Goal: Transaction & Acquisition: Purchase product/service

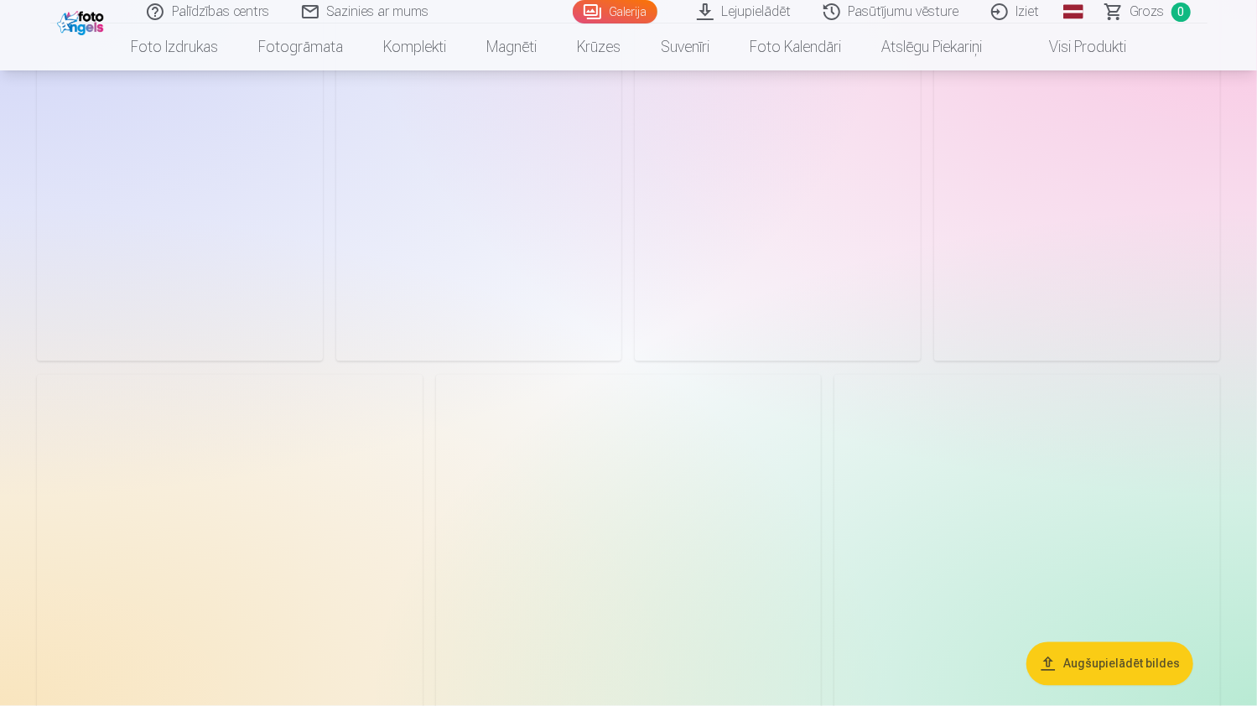
scroll to position [1593, 0]
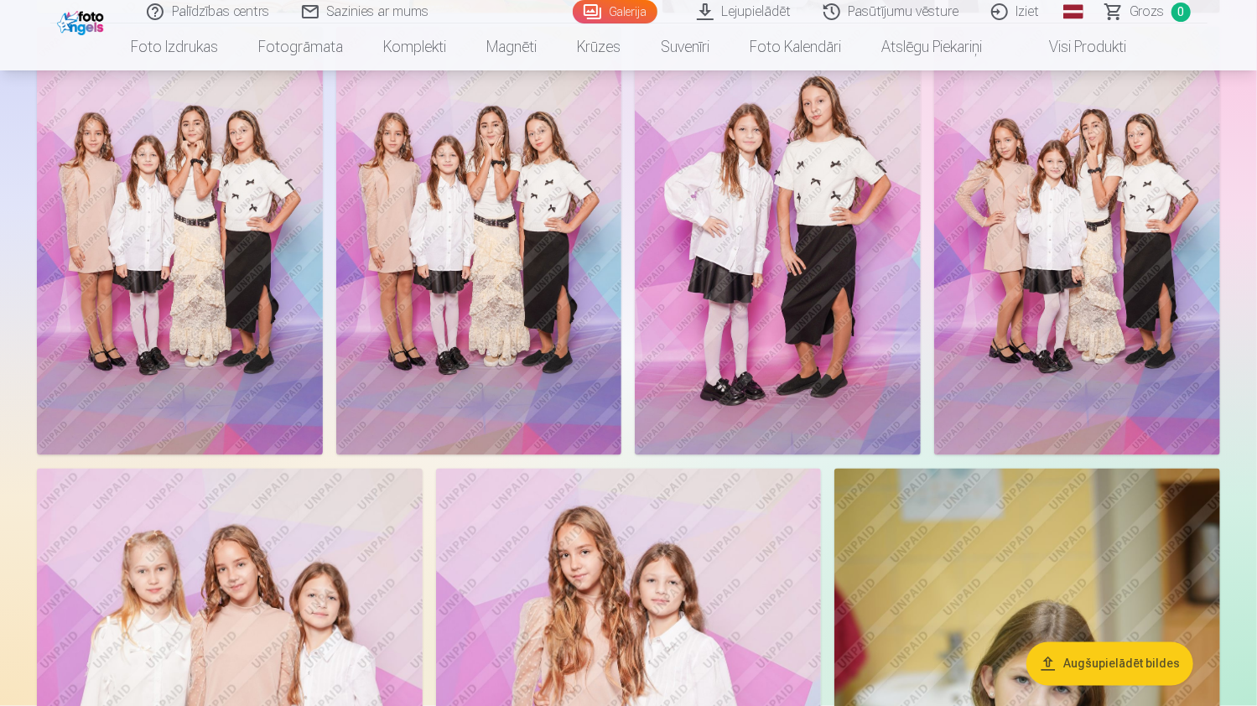
click at [1143, 242] on img at bounding box center [1077, 241] width 286 height 428
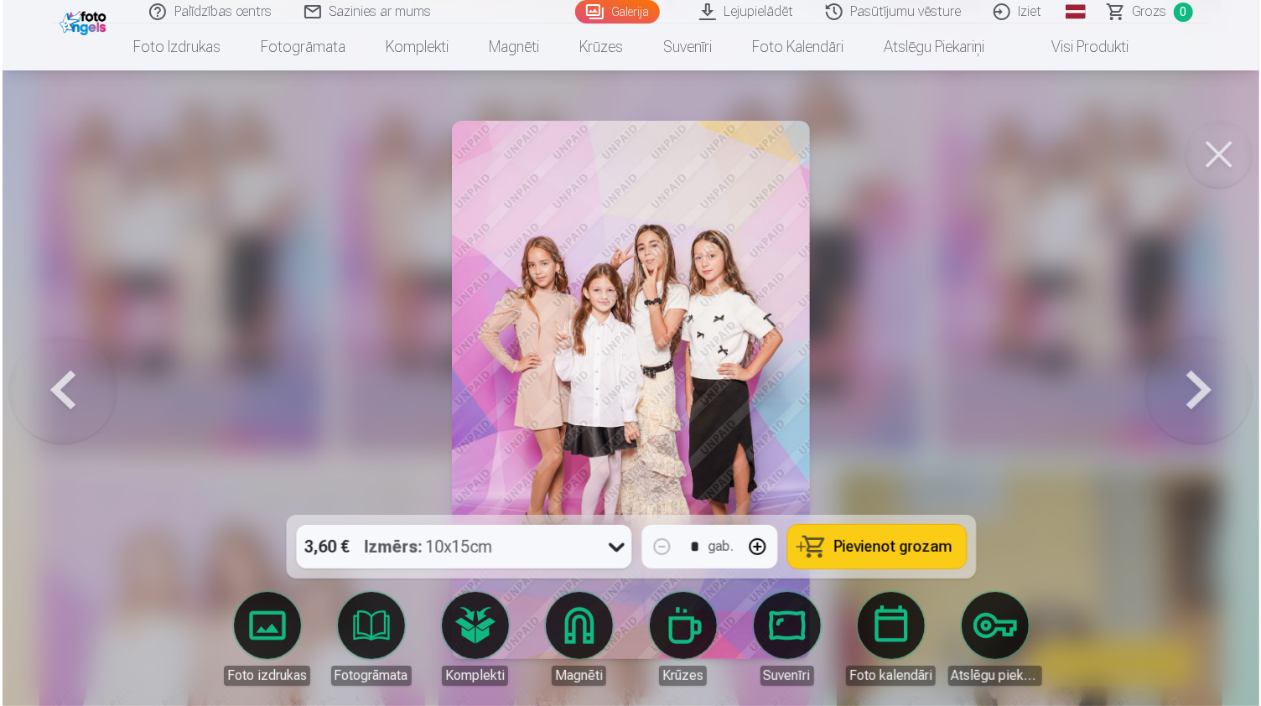
scroll to position [1596, 0]
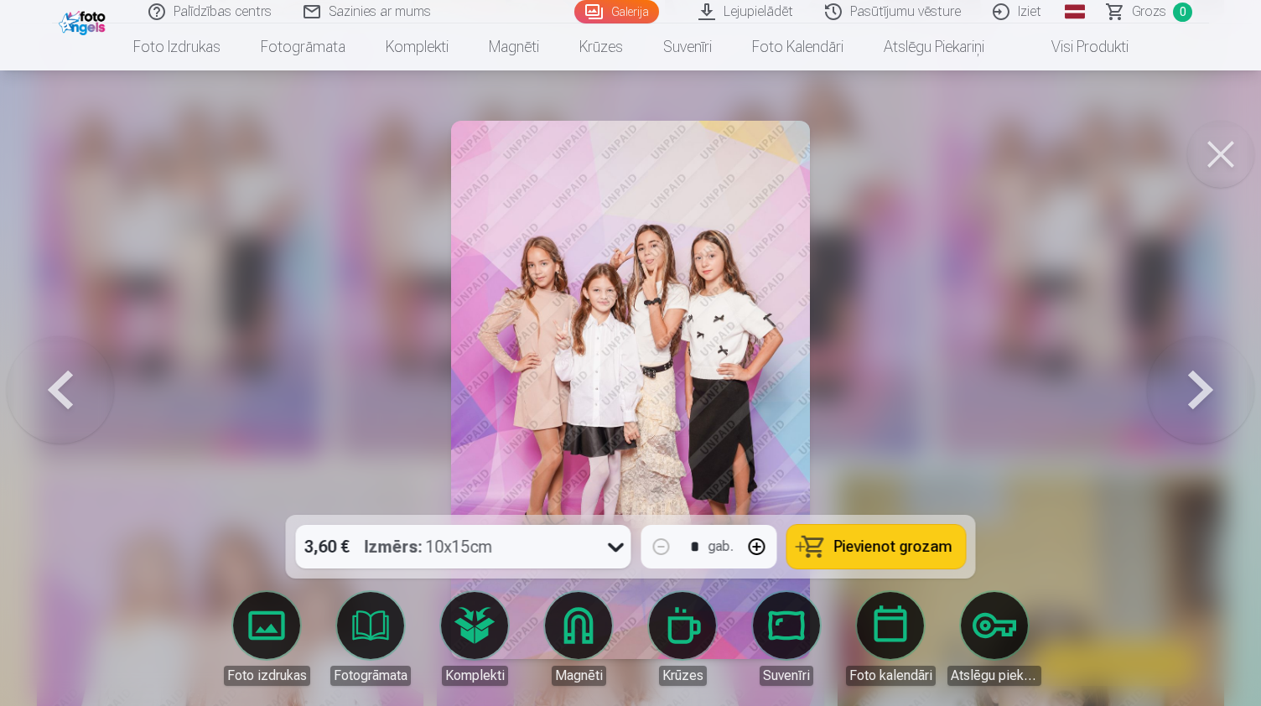
click at [760, 550] on button "button" at bounding box center [757, 547] width 40 height 40
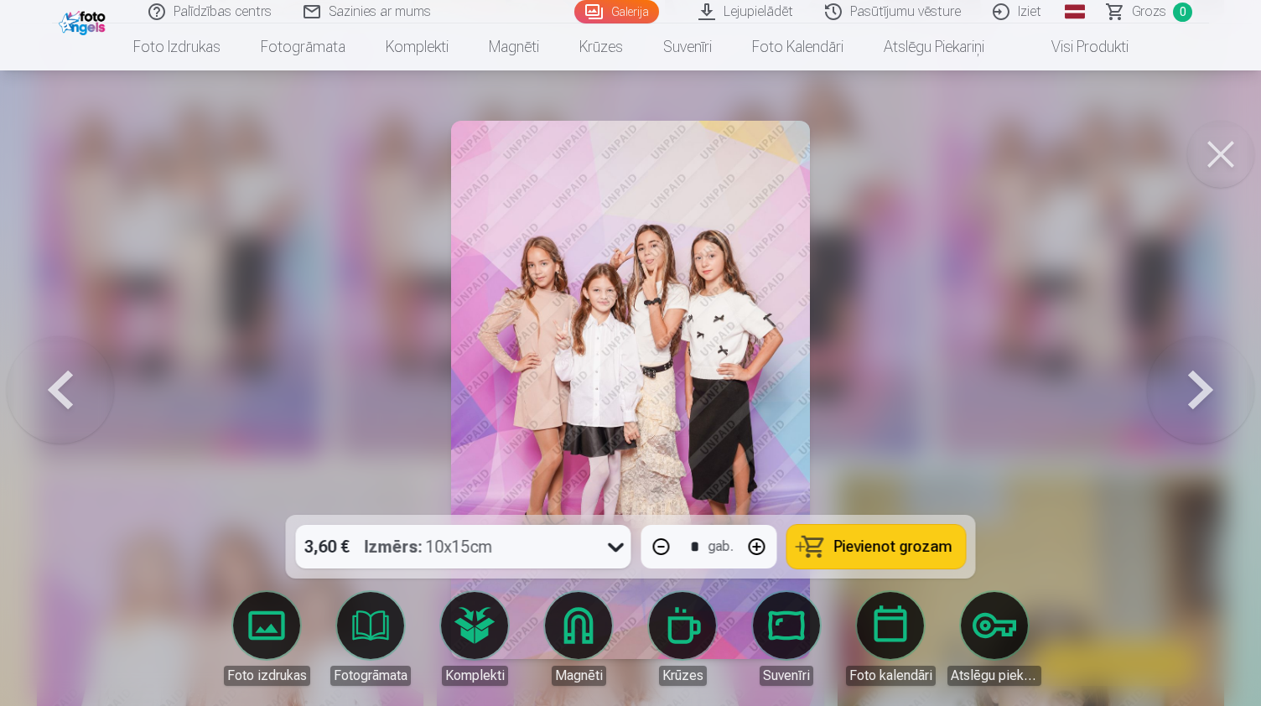
click at [760, 550] on button "button" at bounding box center [757, 547] width 40 height 40
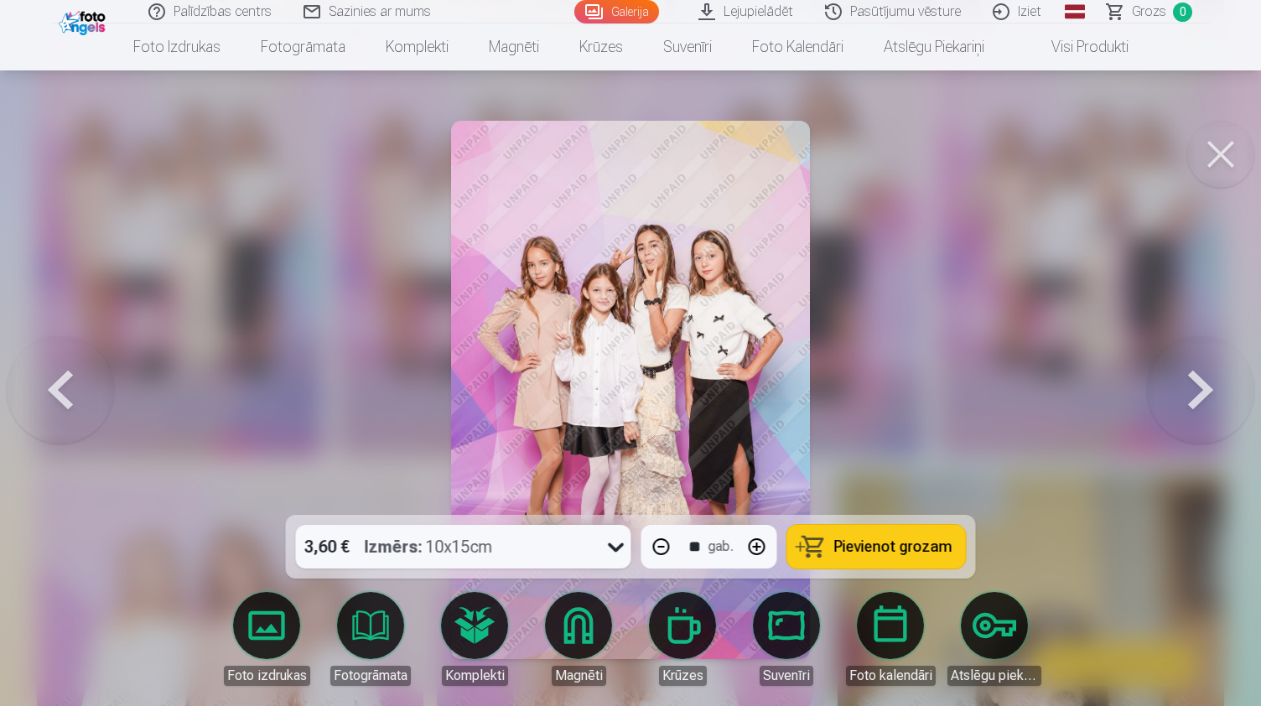
click at [760, 550] on button "button" at bounding box center [757, 547] width 40 height 40
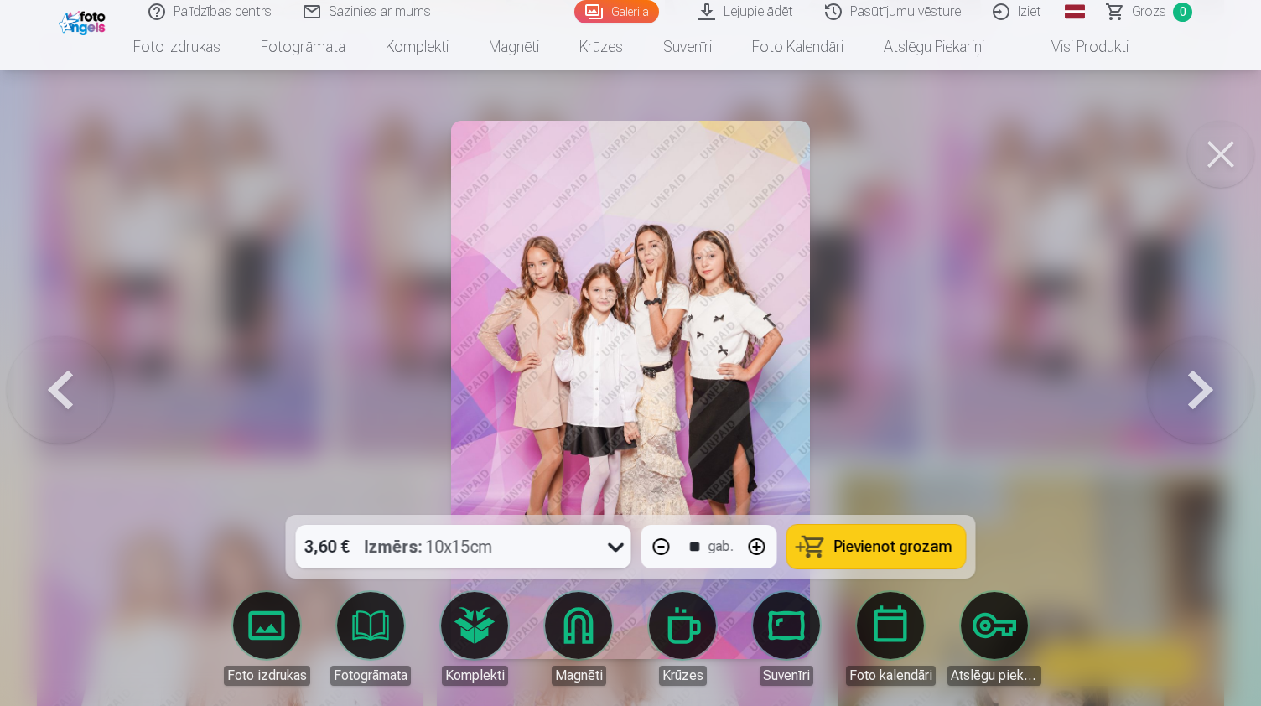
click at [760, 550] on button "button" at bounding box center [757, 547] width 40 height 40
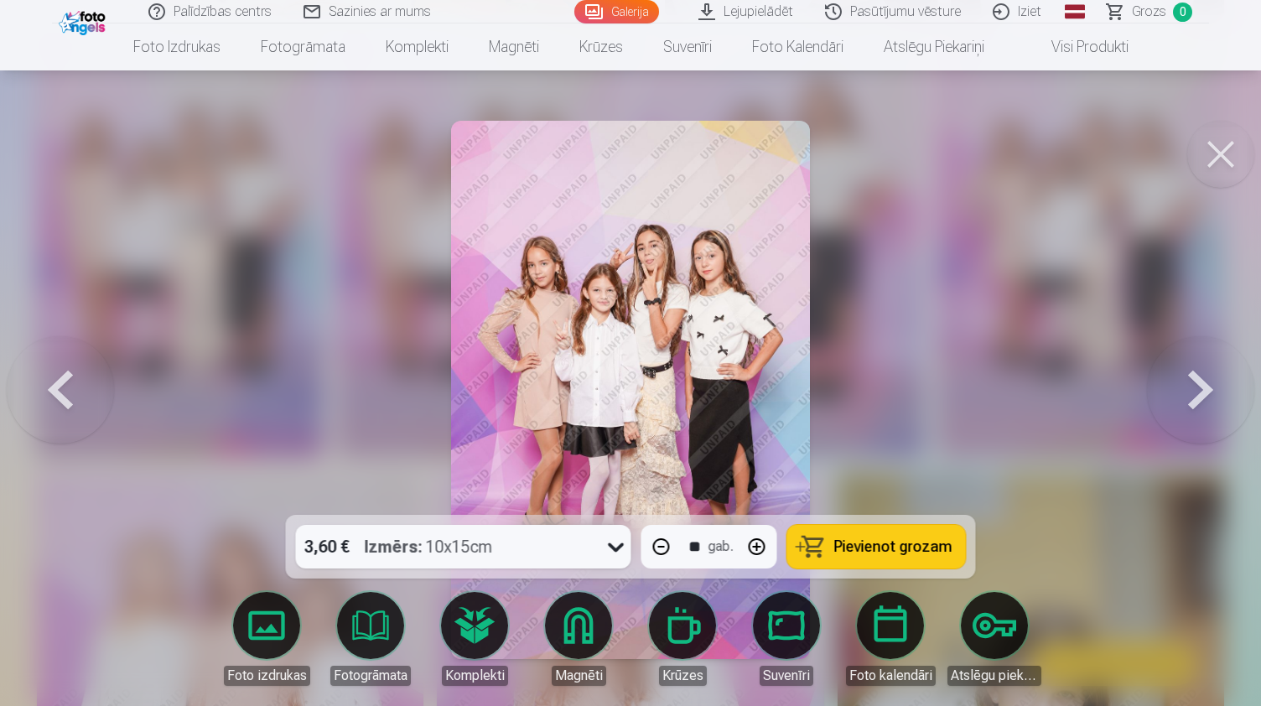
click at [760, 550] on button "button" at bounding box center [757, 547] width 40 height 40
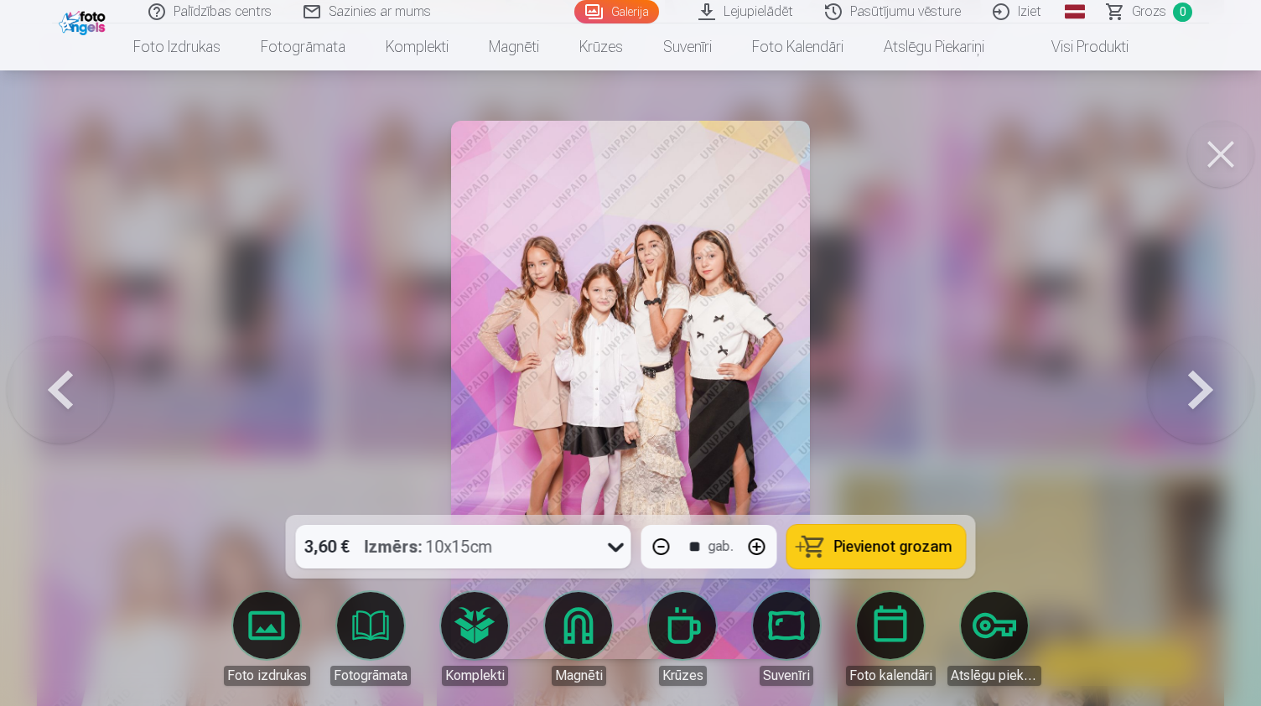
click at [760, 550] on button "button" at bounding box center [757, 547] width 40 height 40
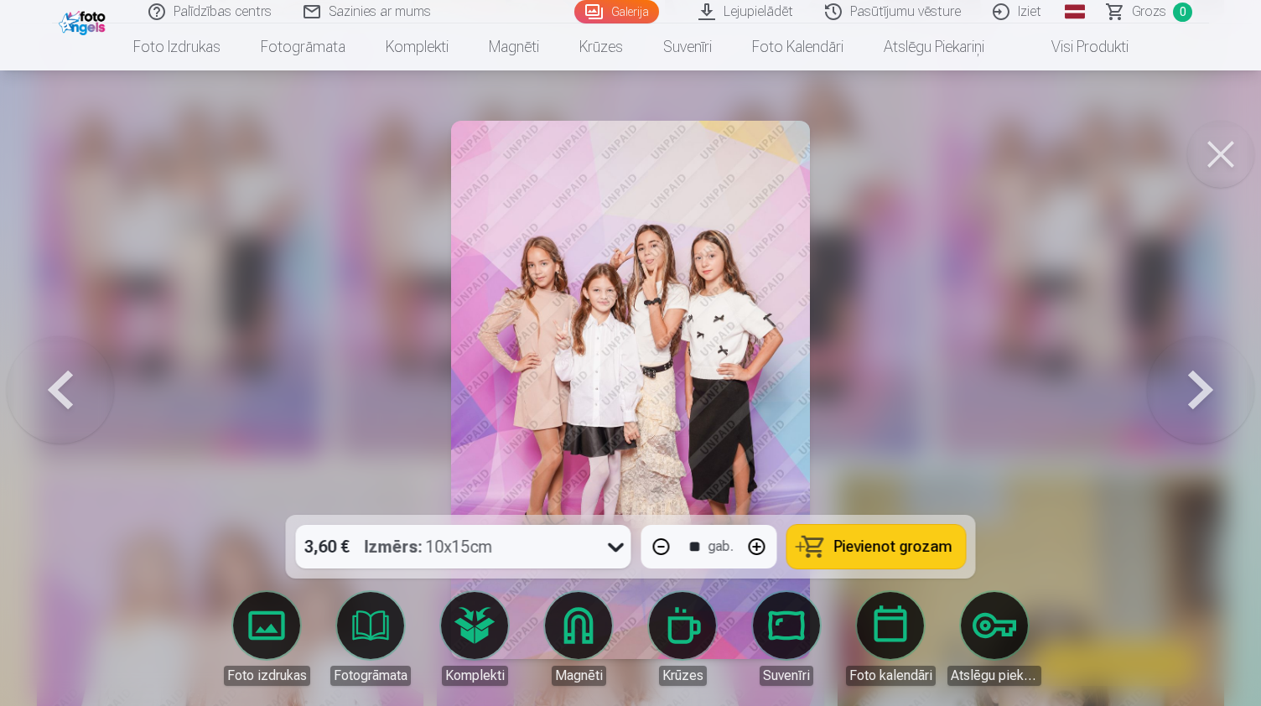
click at [760, 550] on button "button" at bounding box center [757, 547] width 40 height 40
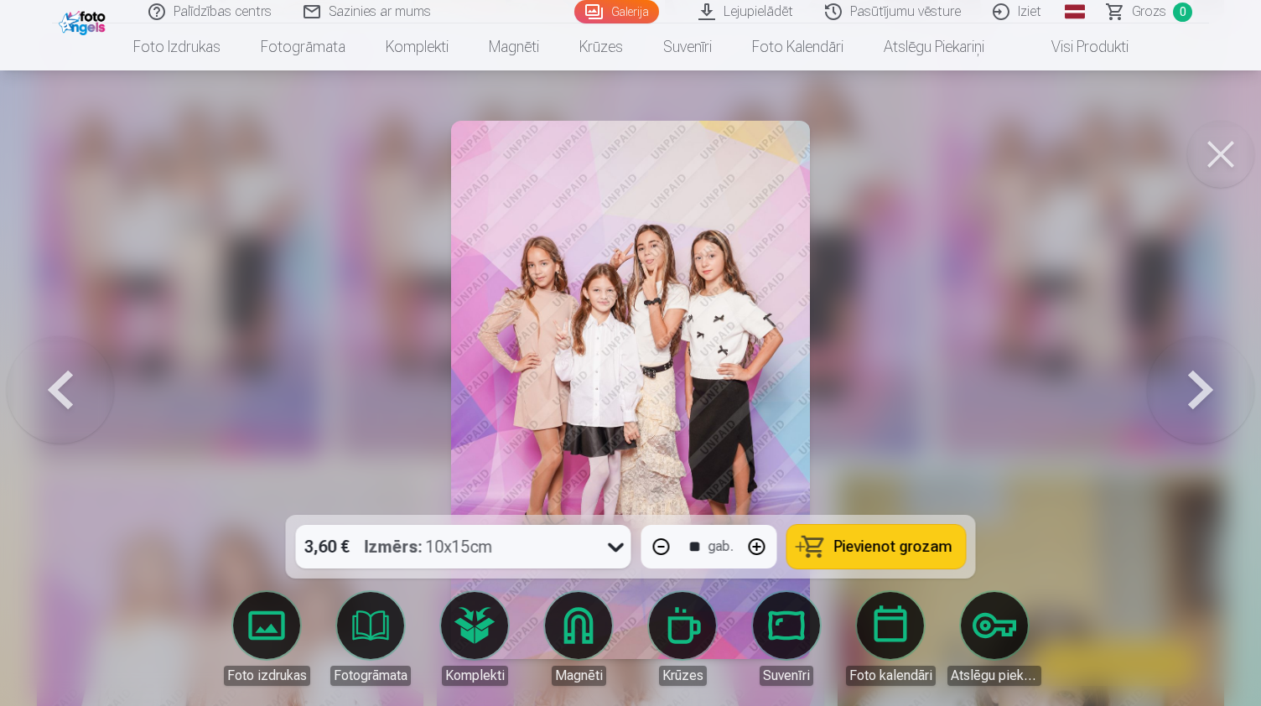
click at [760, 550] on button "button" at bounding box center [757, 547] width 40 height 40
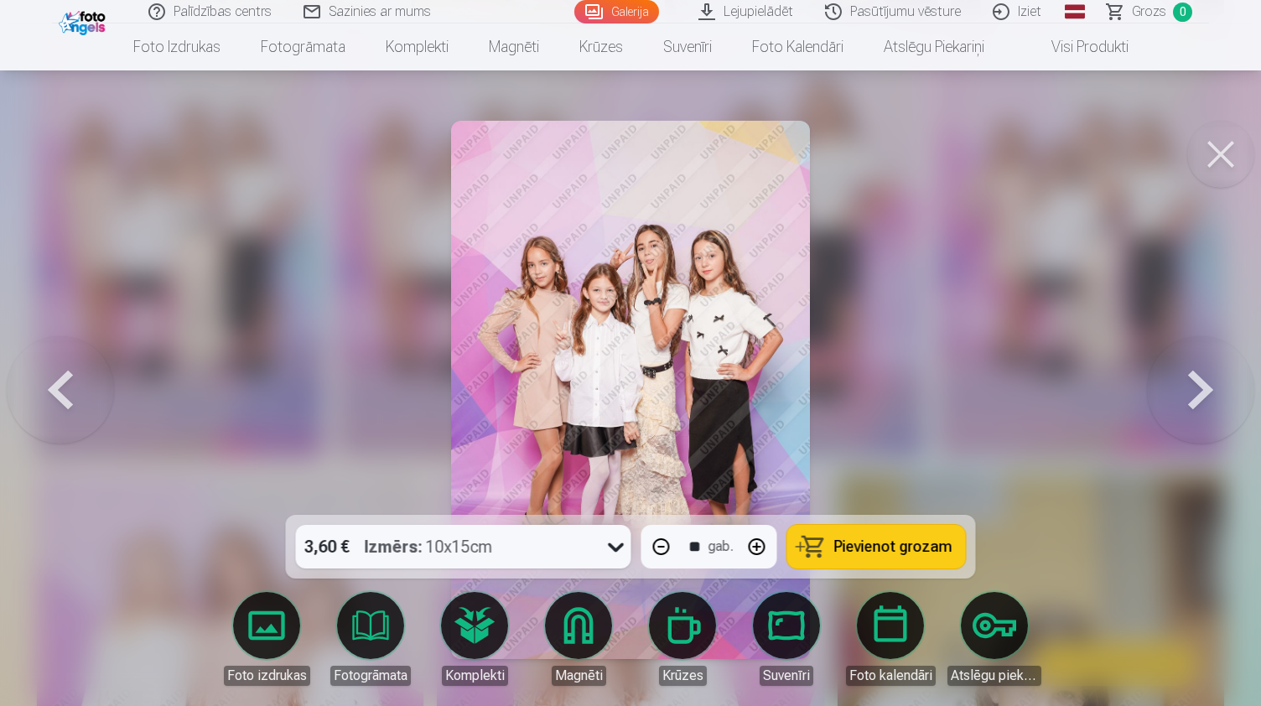
click at [760, 550] on button "button" at bounding box center [757, 547] width 40 height 40
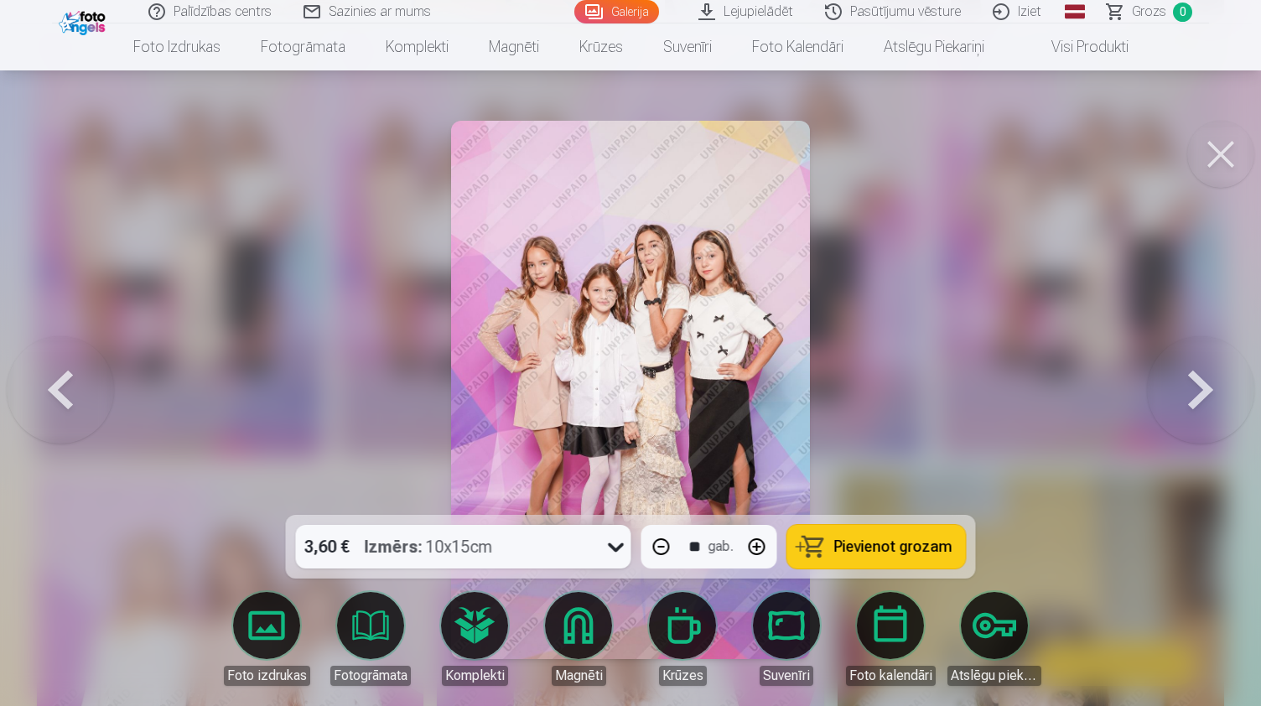
click at [760, 550] on button "button" at bounding box center [757, 547] width 40 height 40
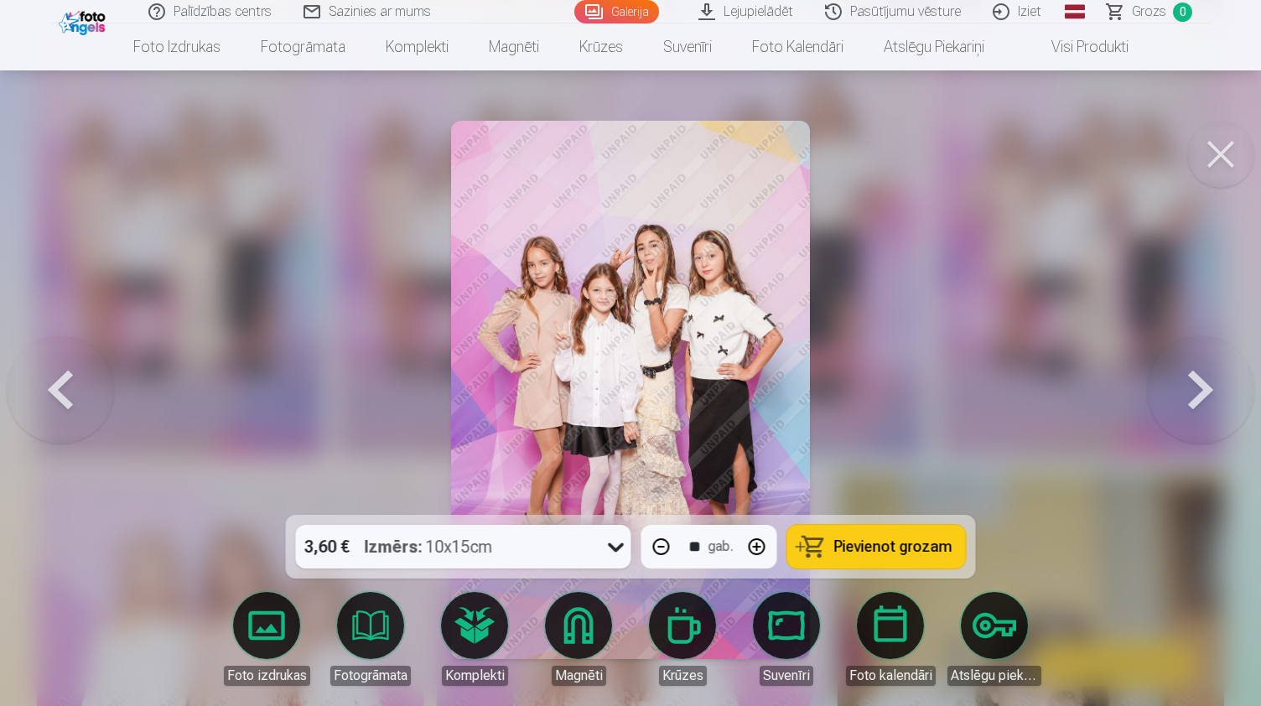
click at [760, 550] on button "button" at bounding box center [757, 547] width 40 height 40
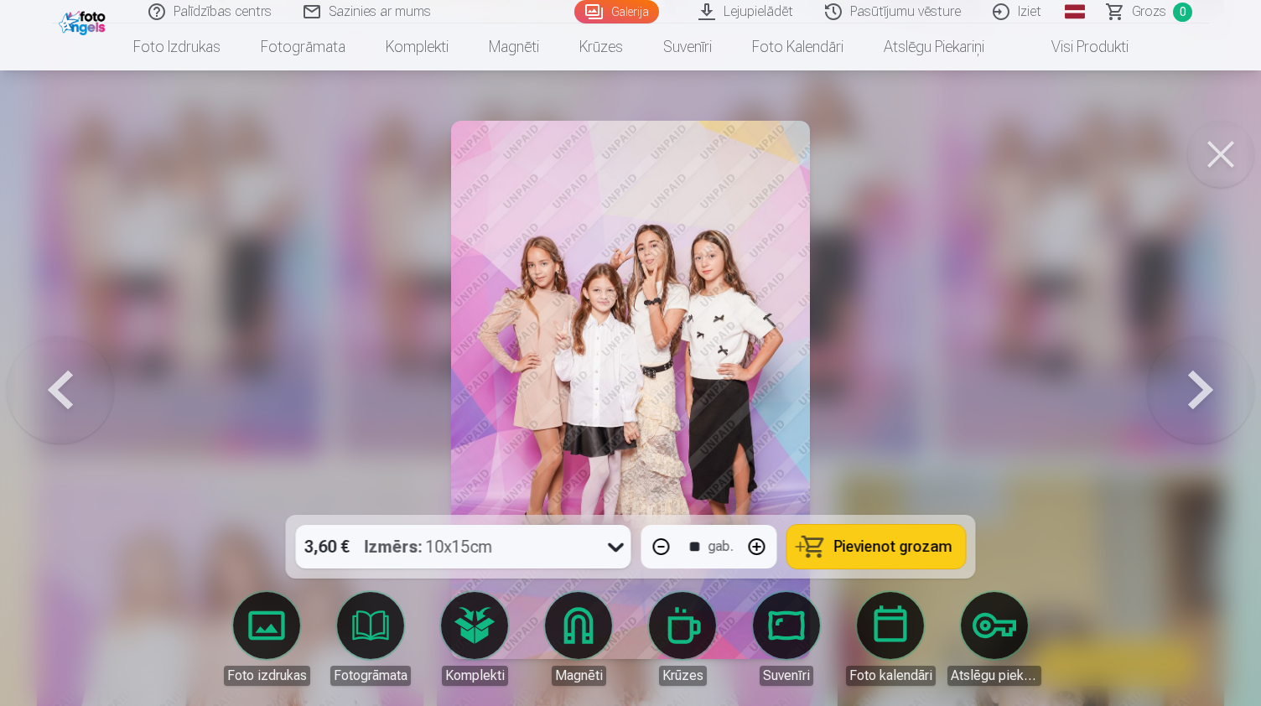
click at [760, 550] on button "button" at bounding box center [757, 547] width 40 height 40
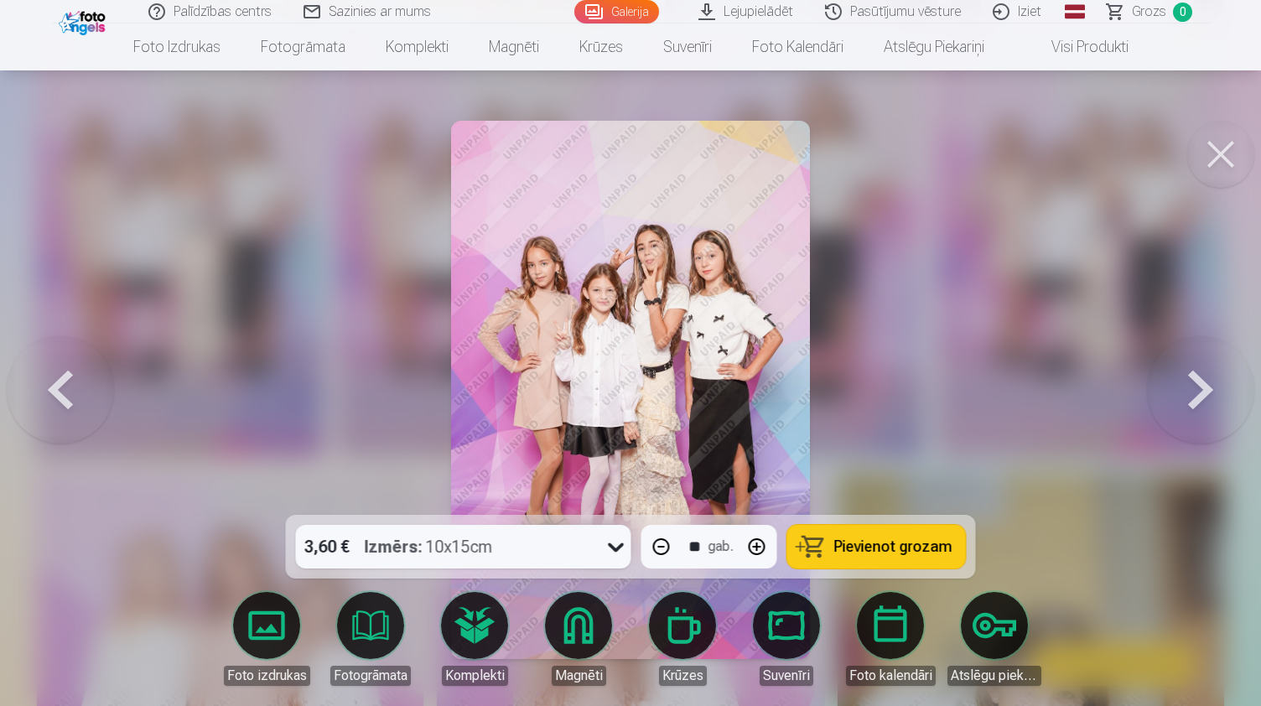
click at [760, 550] on button "button" at bounding box center [757, 547] width 40 height 40
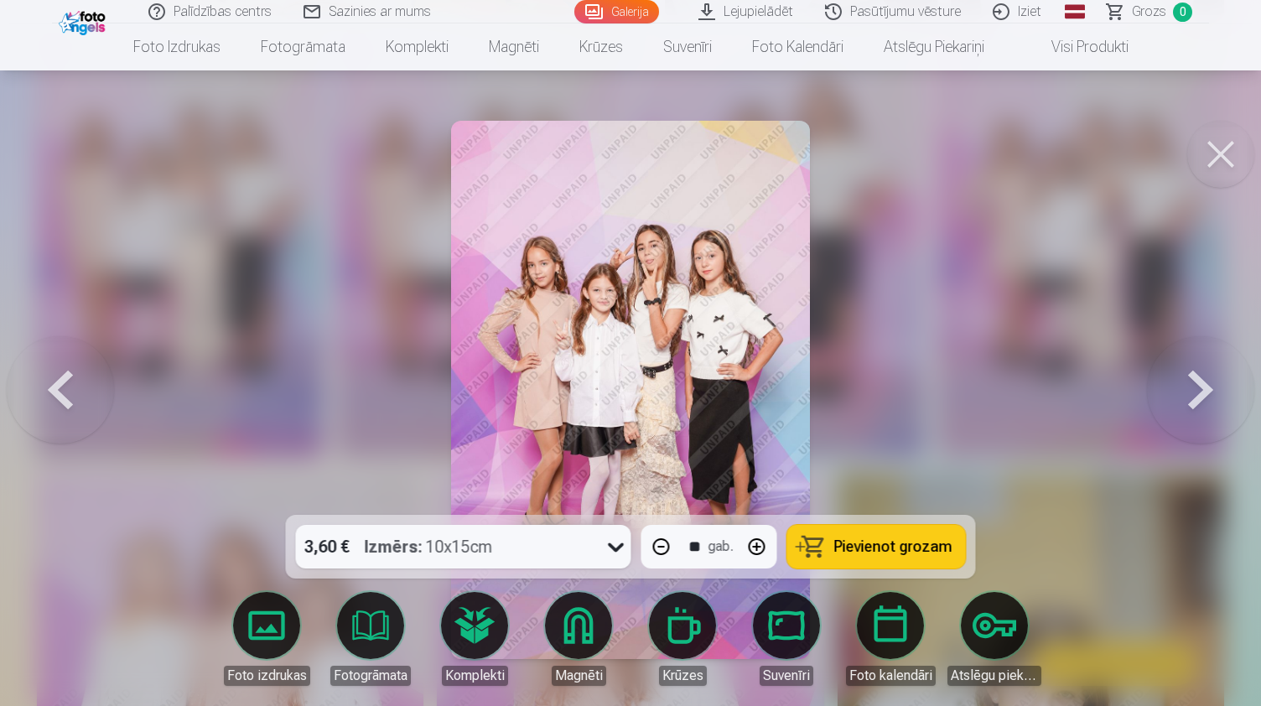
click at [760, 550] on button "button" at bounding box center [757, 547] width 40 height 40
click at [759, 550] on button "button" at bounding box center [757, 547] width 40 height 40
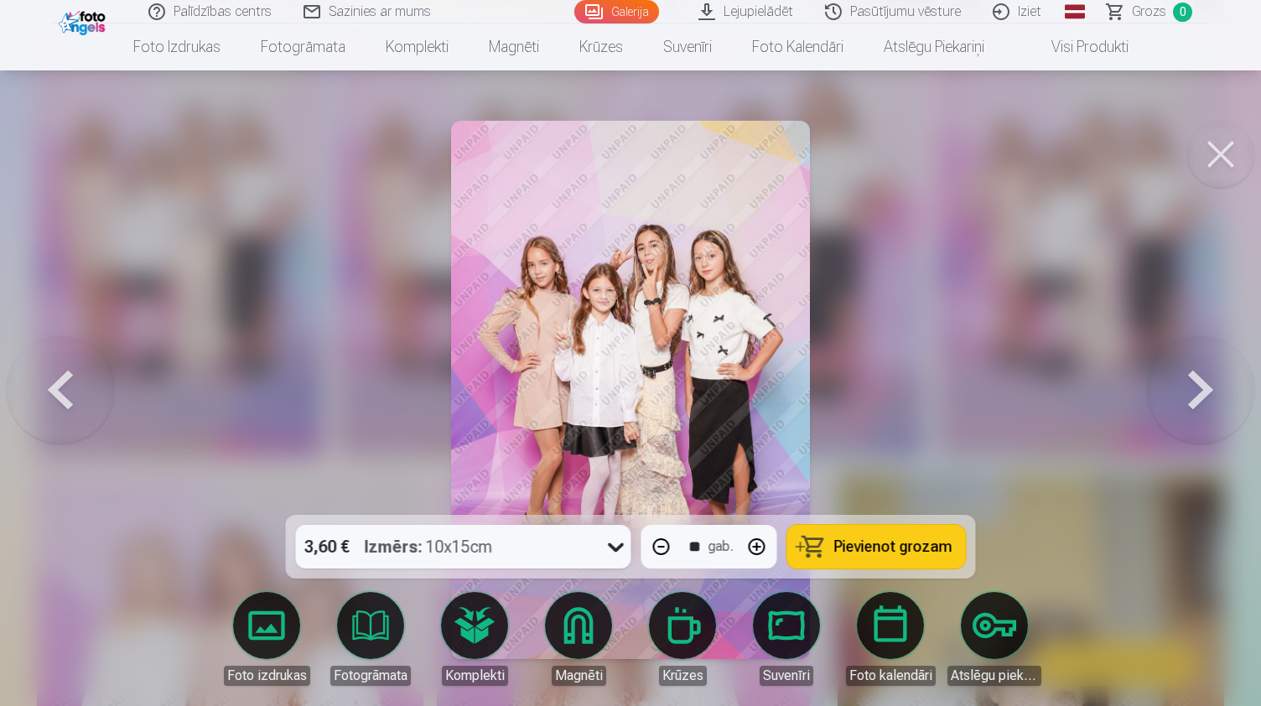
click at [759, 550] on button "button" at bounding box center [757, 547] width 40 height 40
click at [754, 544] on button "button" at bounding box center [757, 547] width 40 height 40
click at [746, 539] on button "button" at bounding box center [757, 547] width 40 height 40
click at [746, 538] on button "button" at bounding box center [757, 547] width 40 height 40
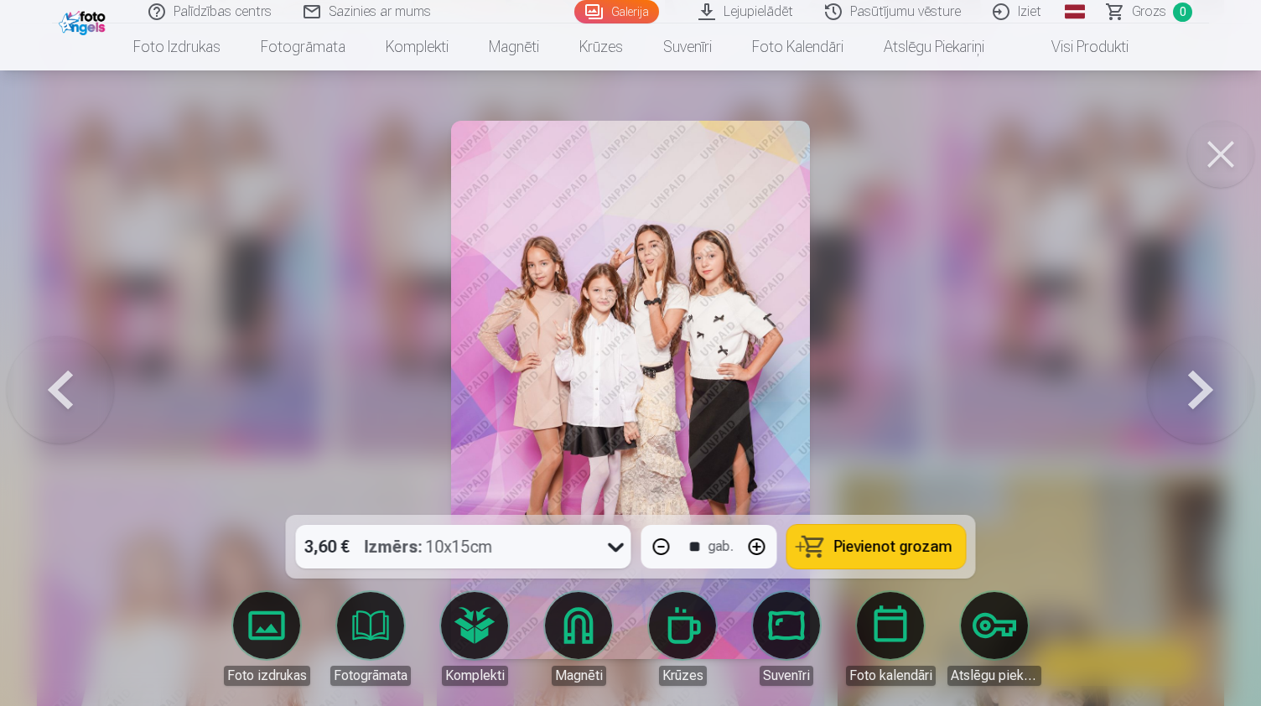
click at [745, 538] on button "button" at bounding box center [757, 547] width 40 height 40
click at [748, 542] on button "button" at bounding box center [757, 547] width 40 height 40
click at [750, 543] on button "button" at bounding box center [757, 547] width 40 height 40
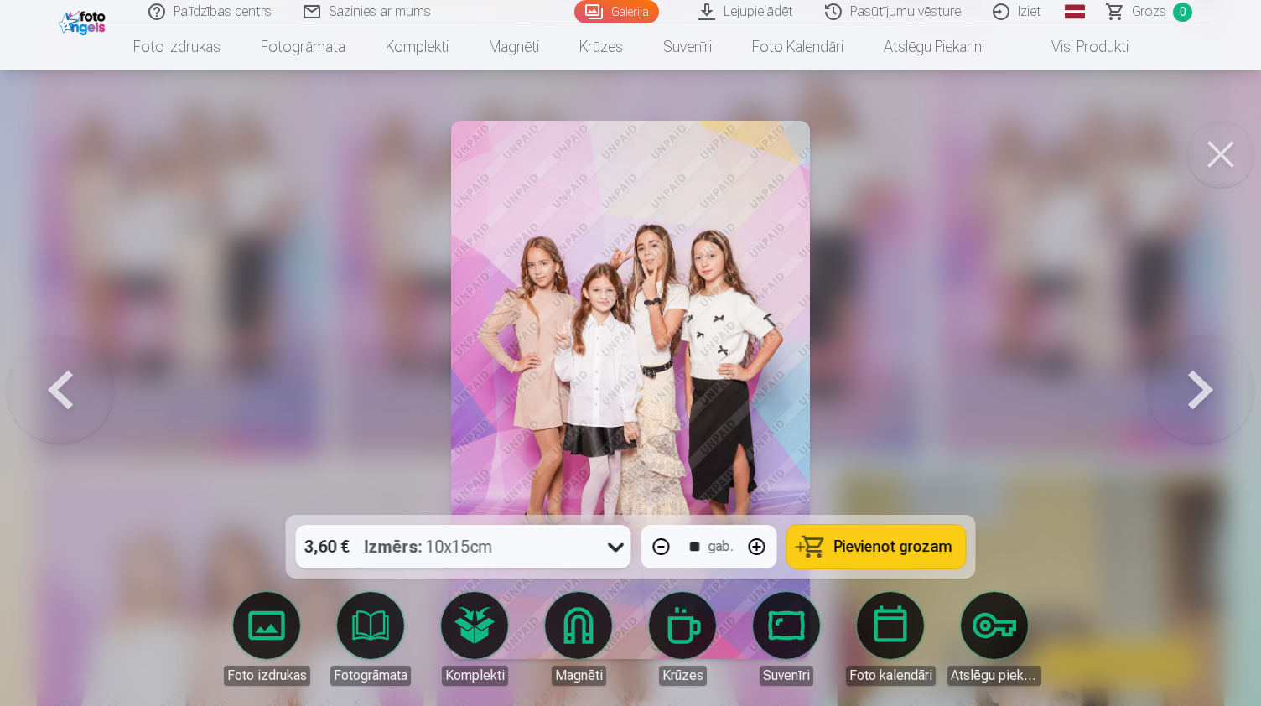
click at [750, 544] on button "button" at bounding box center [757, 547] width 40 height 40
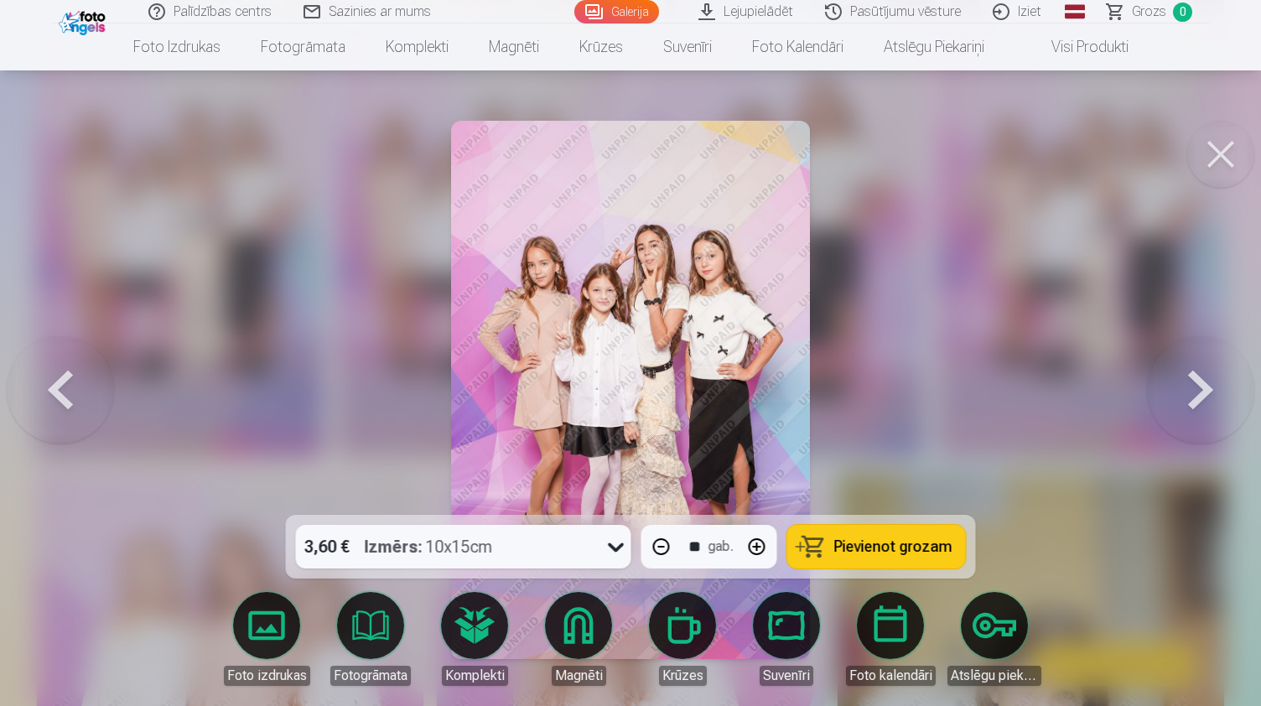
click at [750, 544] on button "button" at bounding box center [757, 547] width 40 height 40
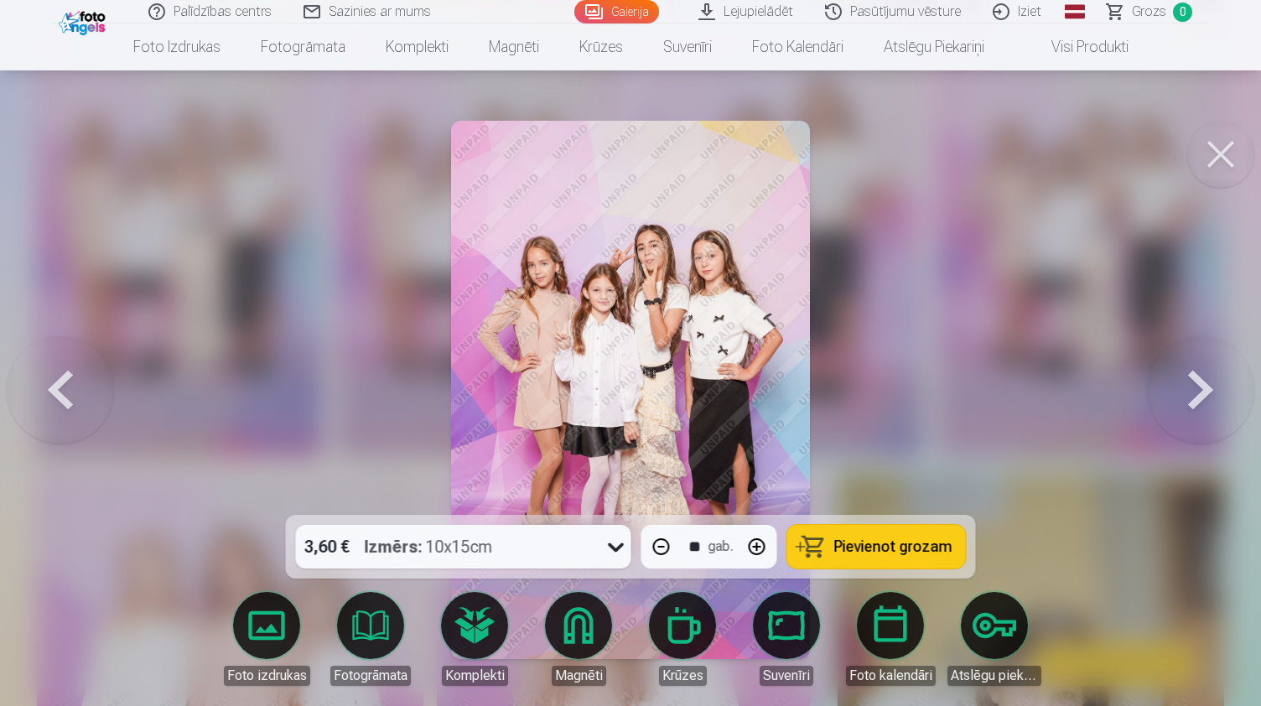
click at [750, 544] on button "button" at bounding box center [757, 547] width 40 height 40
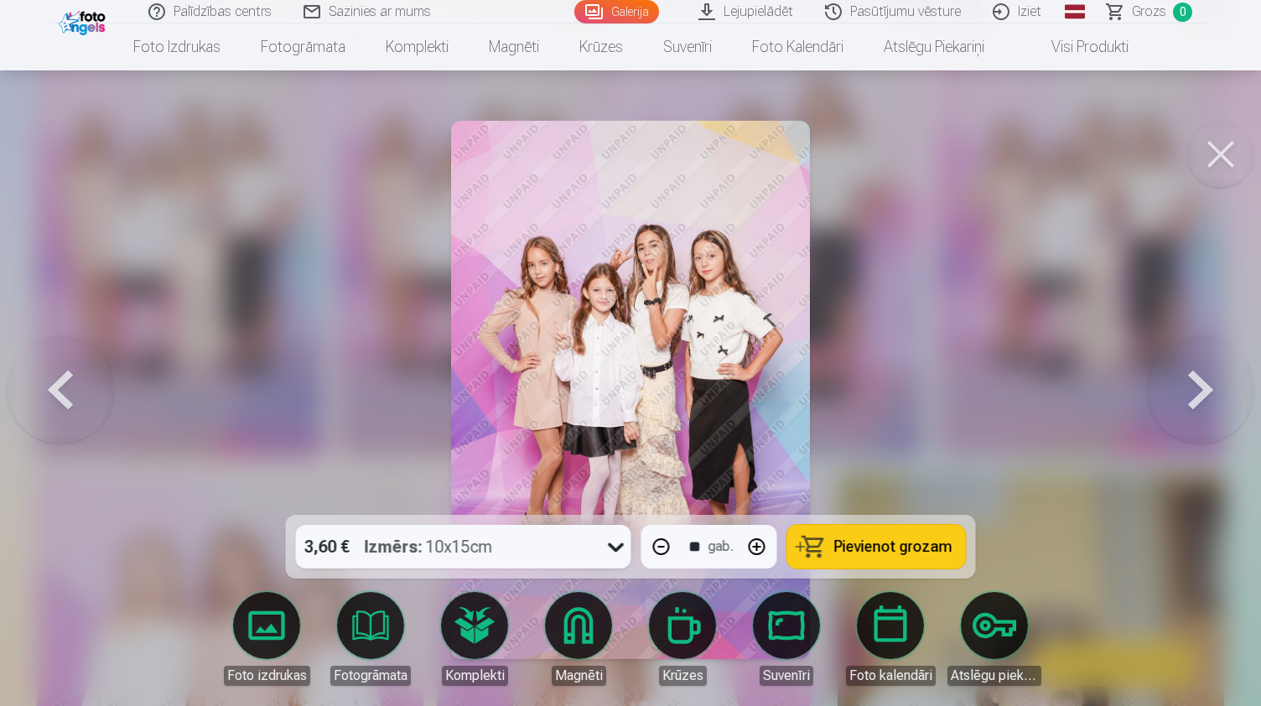
click at [750, 543] on button "button" at bounding box center [757, 547] width 40 height 40
type input "**"
click at [1233, 141] on button at bounding box center [1220, 154] width 67 height 67
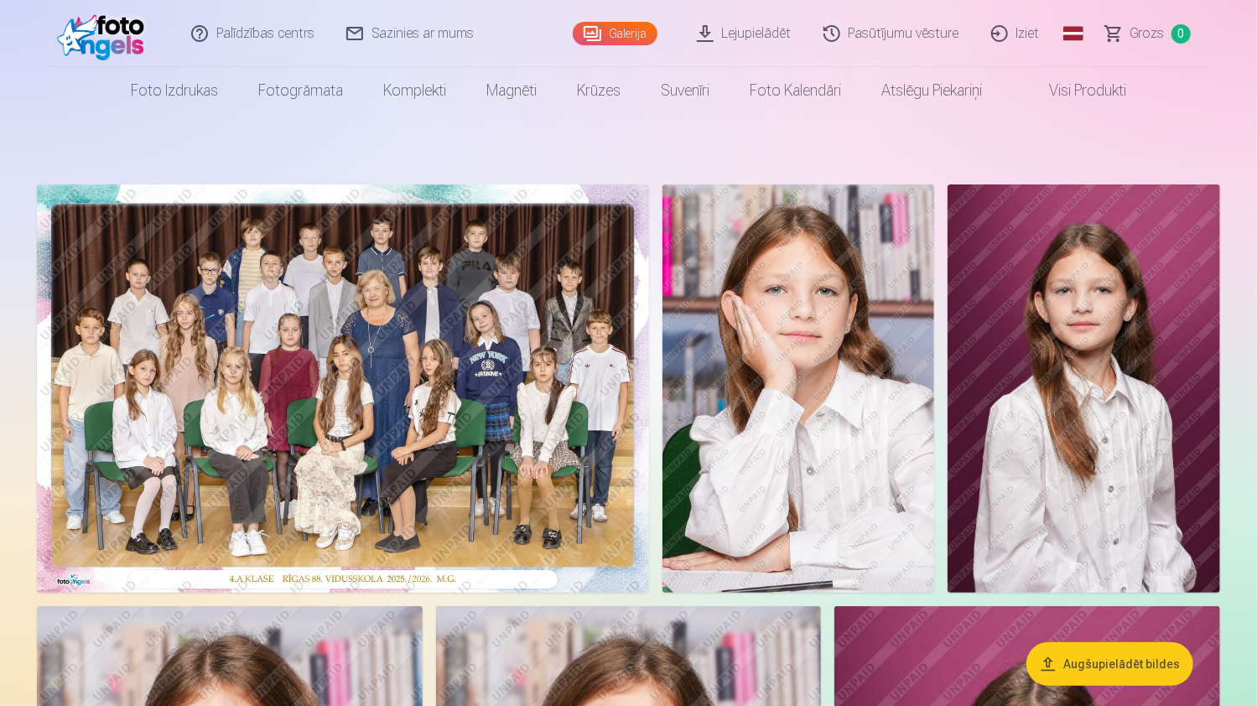
click at [552, 345] on img at bounding box center [343, 388] width 612 height 408
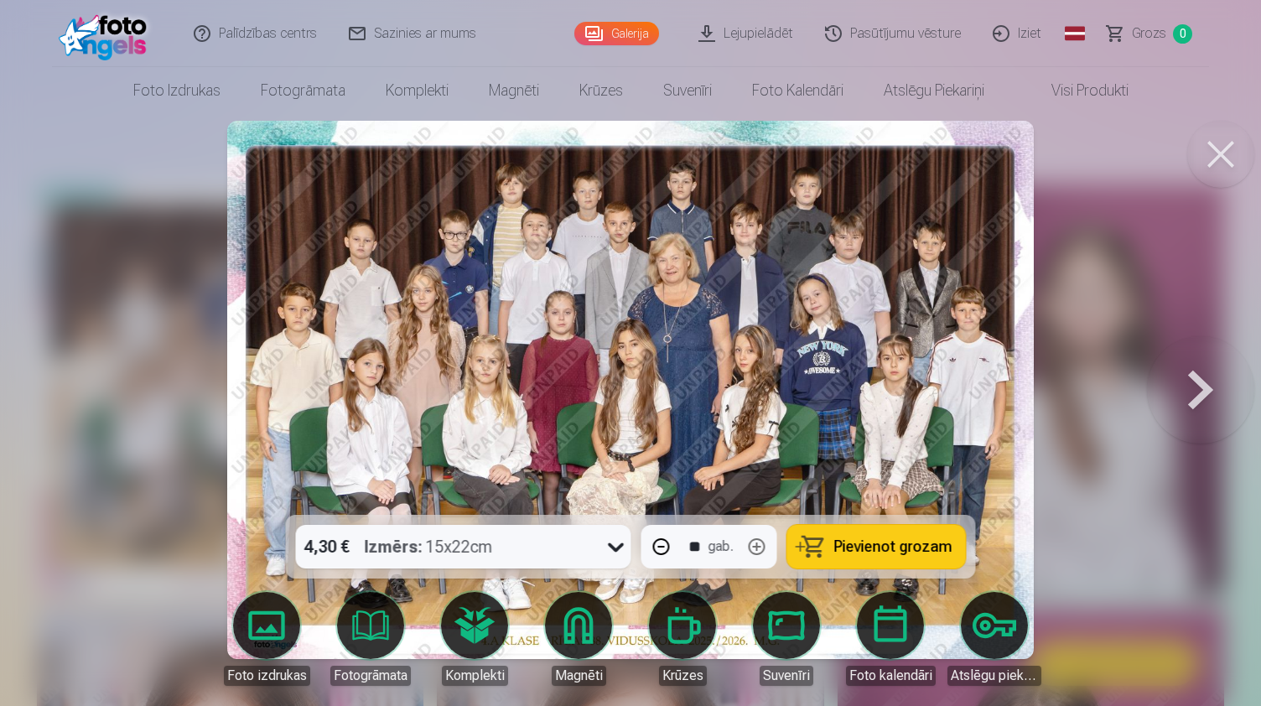
click at [552, 345] on img at bounding box center [630, 390] width 807 height 538
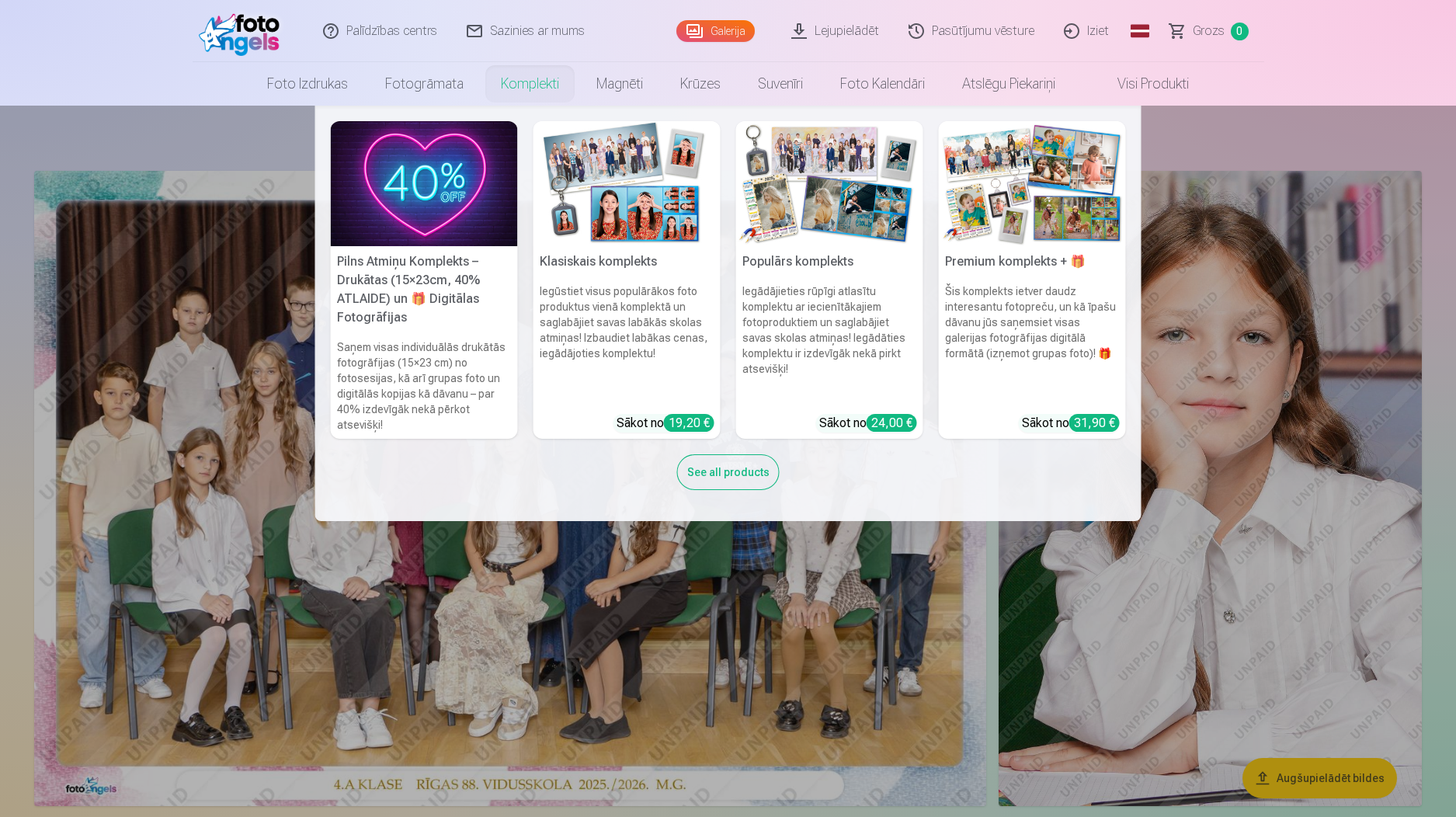
click at [558, 84] on link "Komplekti" at bounding box center [530, 83] width 95 height 44
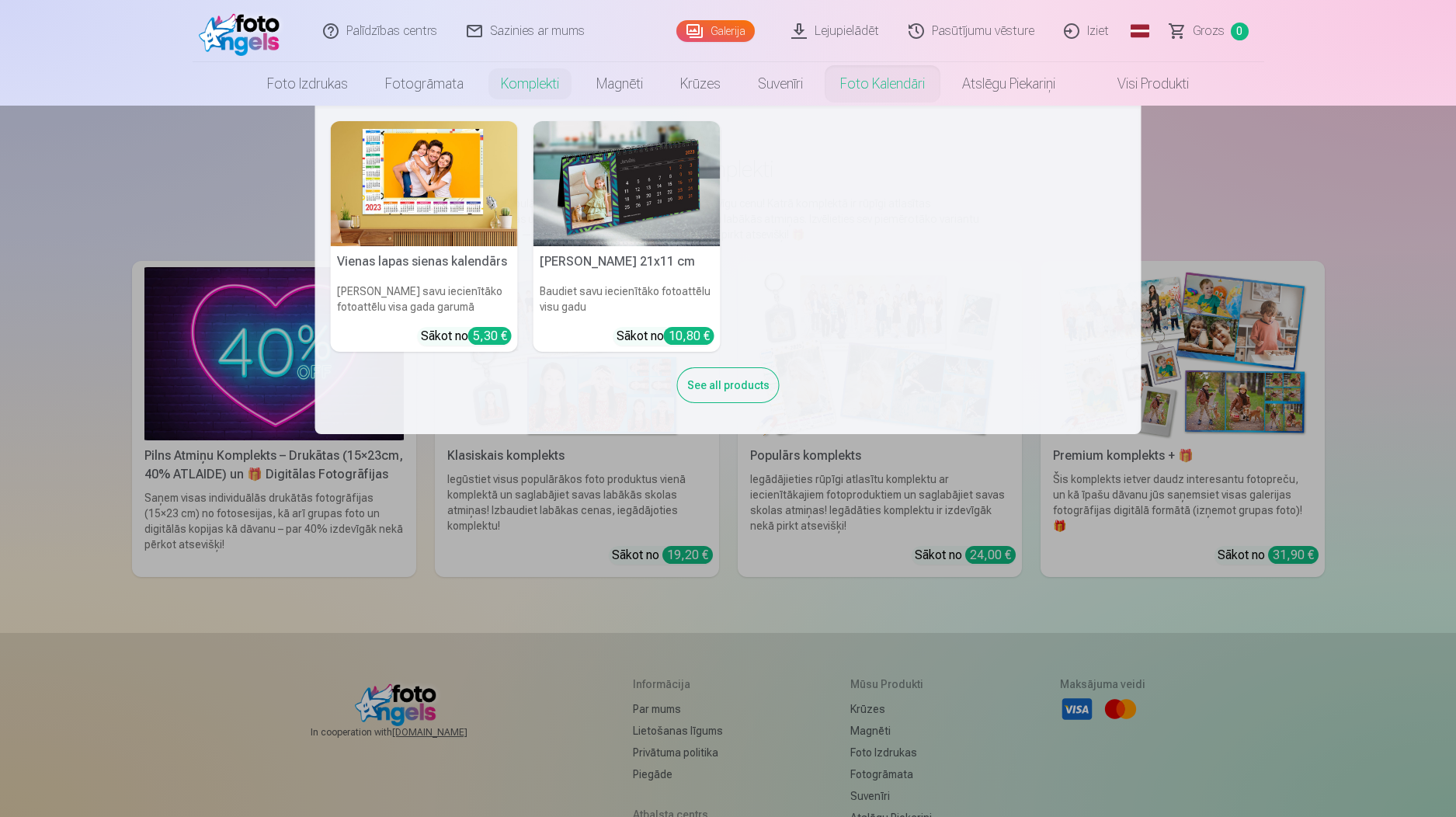
click at [875, 88] on link "Foto kalendāri" at bounding box center [883, 83] width 122 height 44
